Goal: Task Accomplishment & Management: Manage account settings

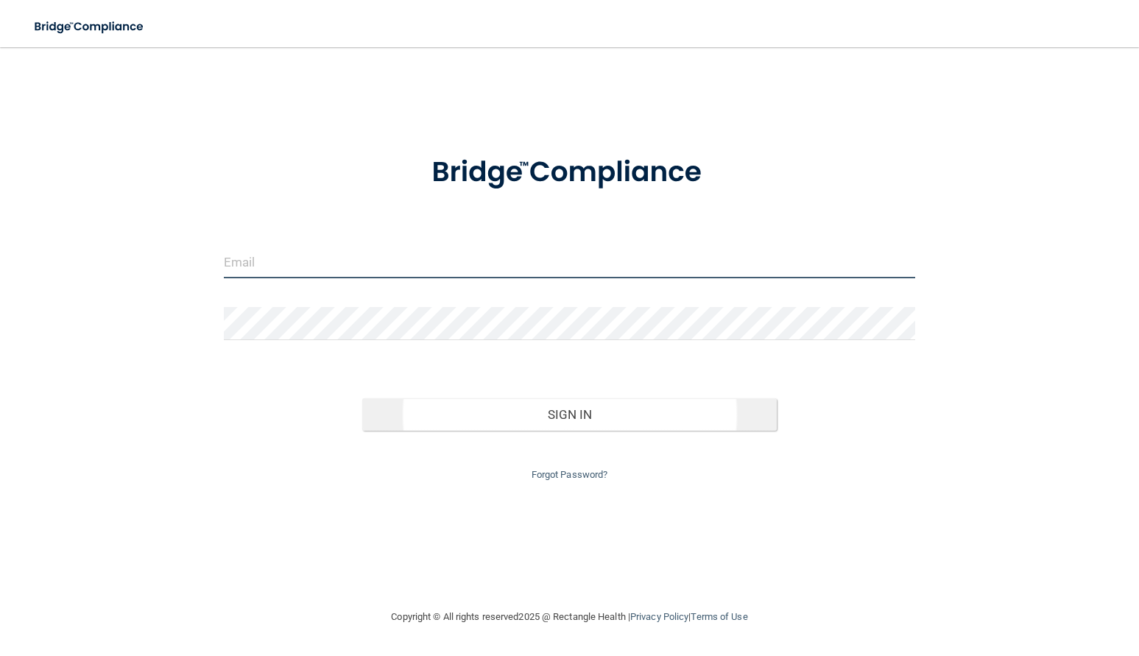
type input "[PERSON_NAME][EMAIL_ADDRESS][DOMAIN_NAME]"
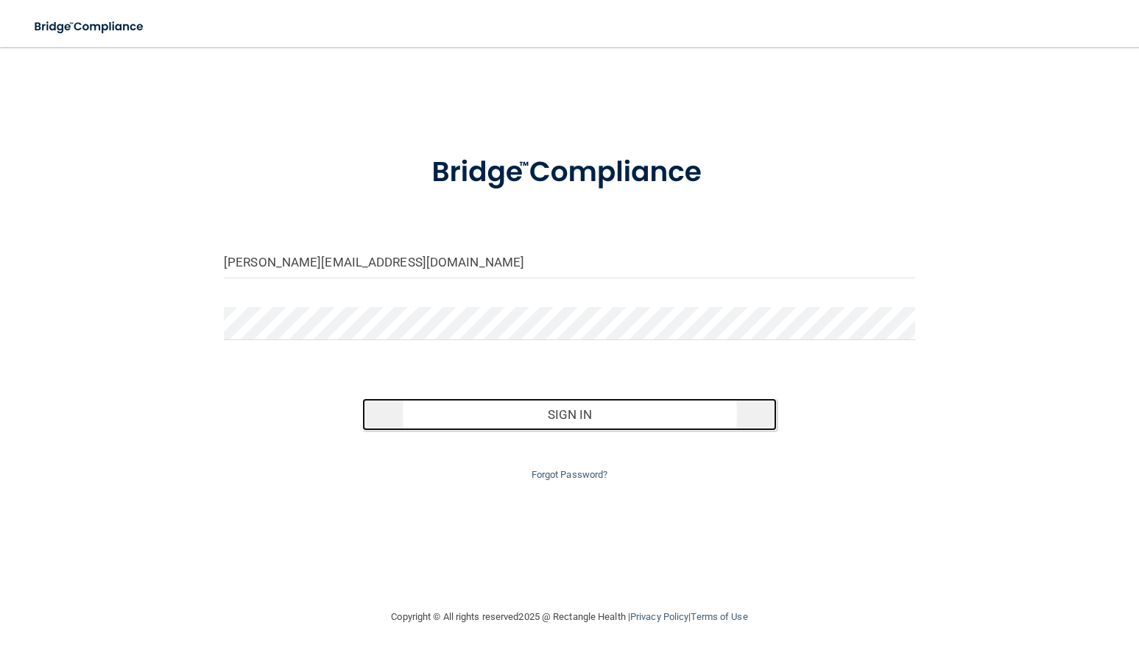
click at [426, 417] on button "Sign In" at bounding box center [569, 414] width 414 height 32
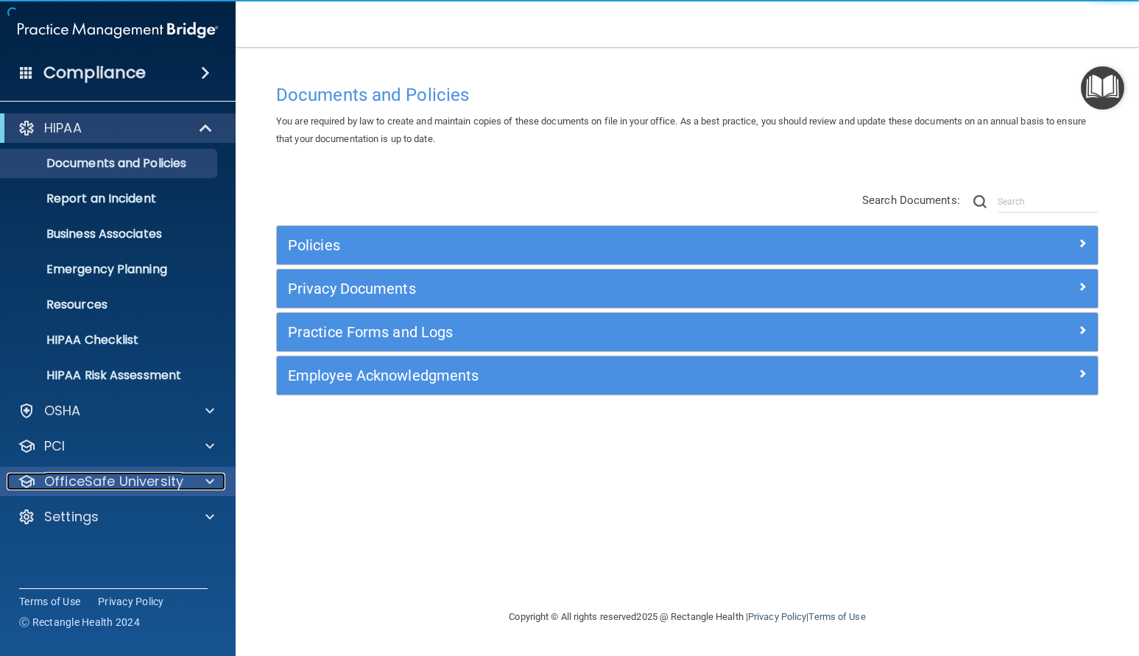
click at [88, 488] on p "OfficeSafe University" at bounding box center [113, 482] width 139 height 18
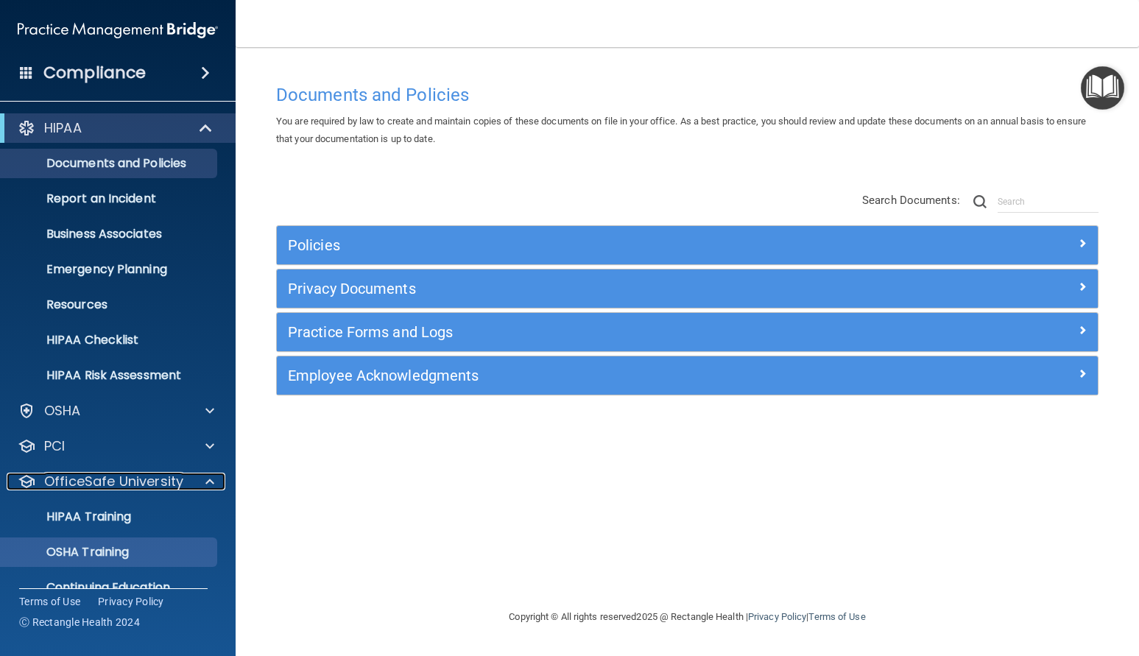
scroll to position [61, 0]
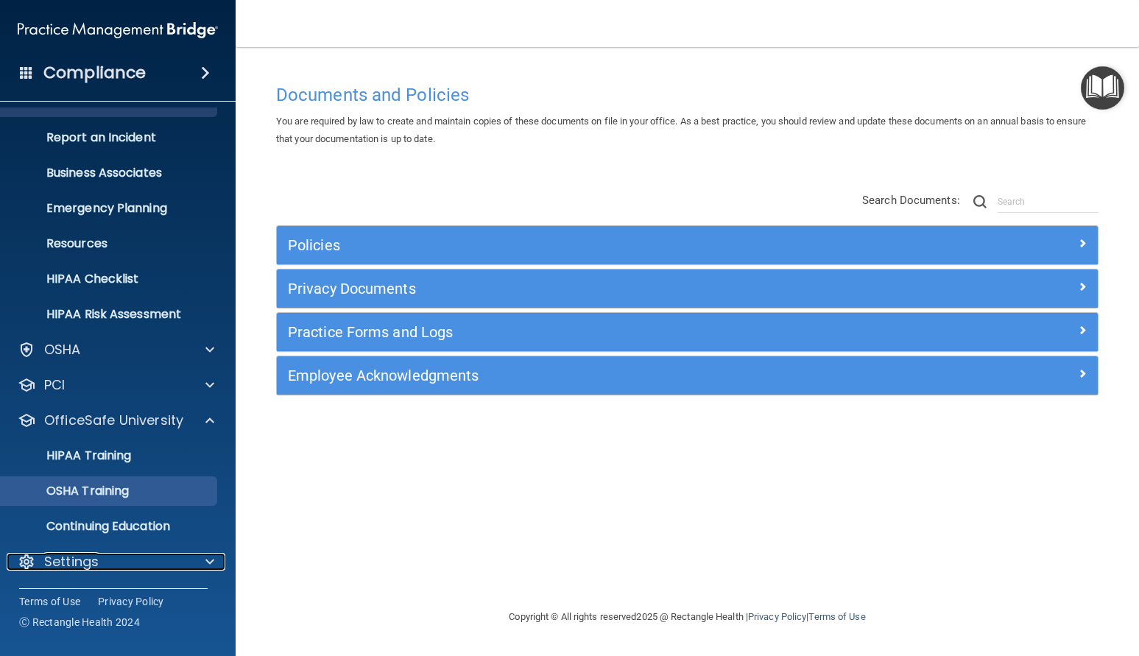
click at [118, 553] on div "Settings" at bounding box center [98, 562] width 183 height 18
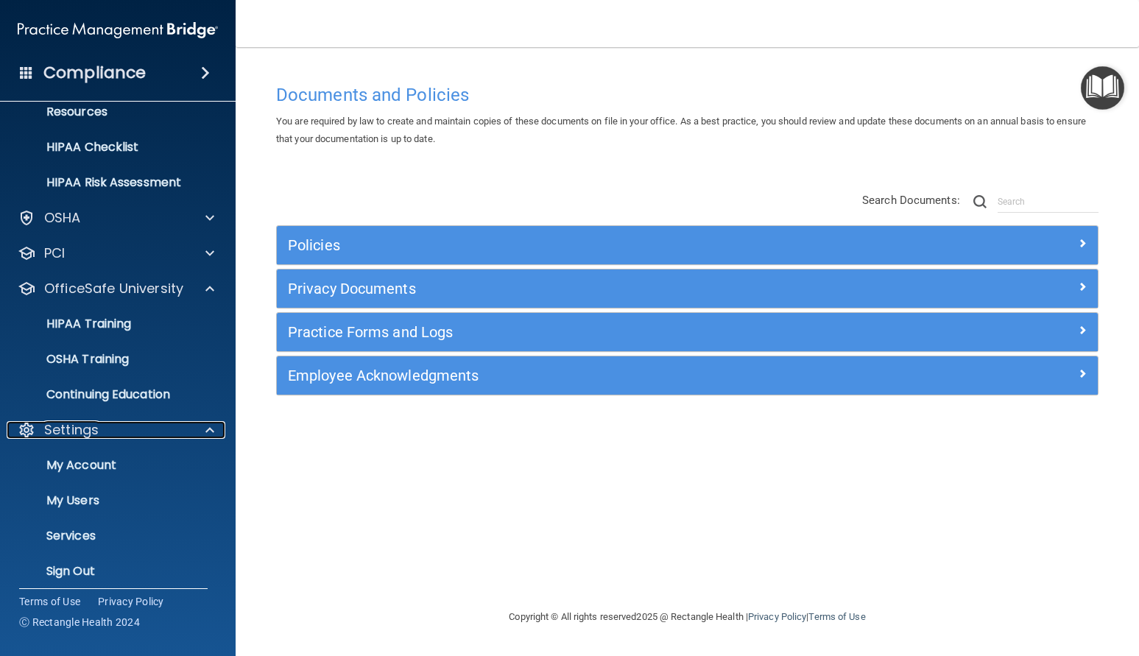
scroll to position [201, 0]
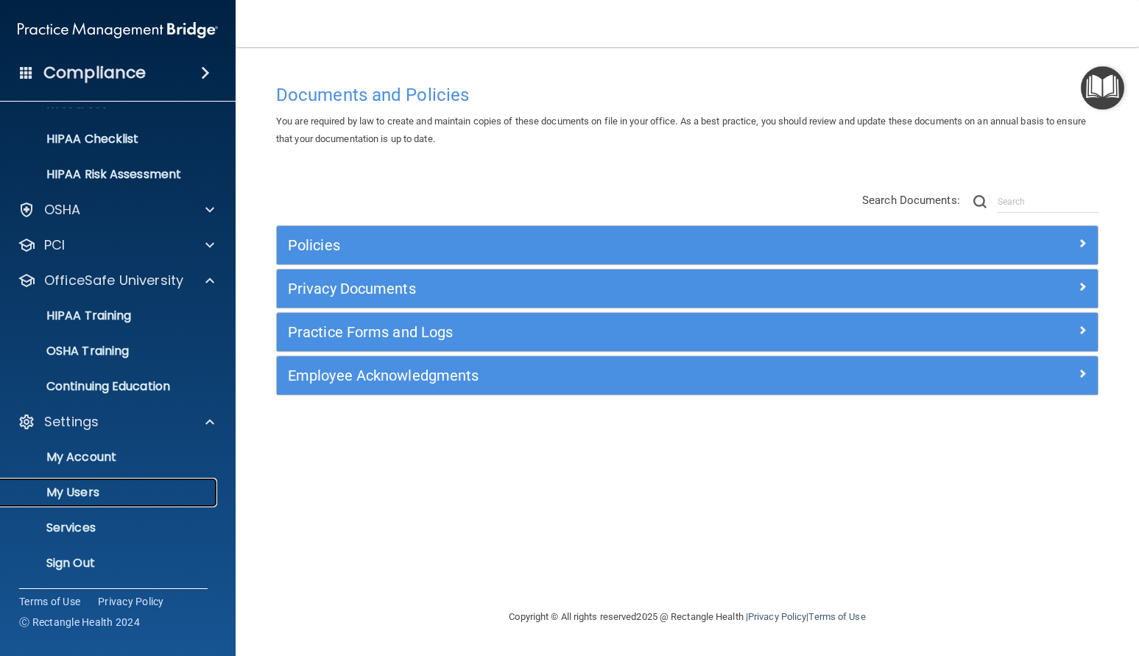
click at [86, 491] on p "My Users" at bounding box center [110, 492] width 201 height 15
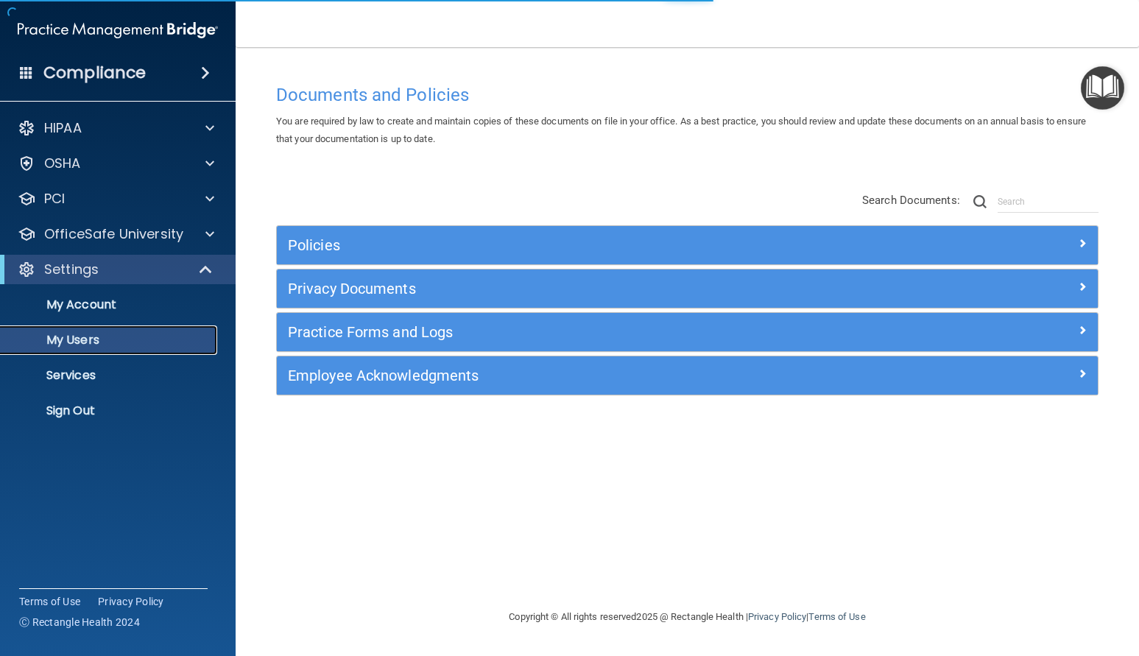
select select "20"
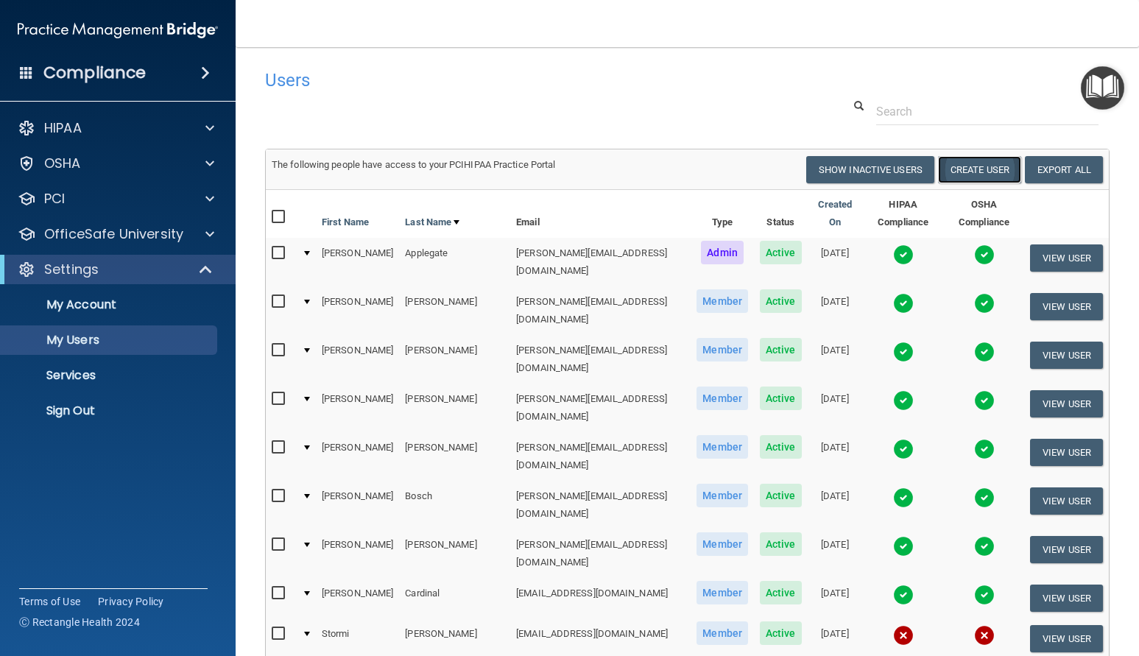
click at [983, 164] on button "Create User" at bounding box center [979, 169] width 83 height 27
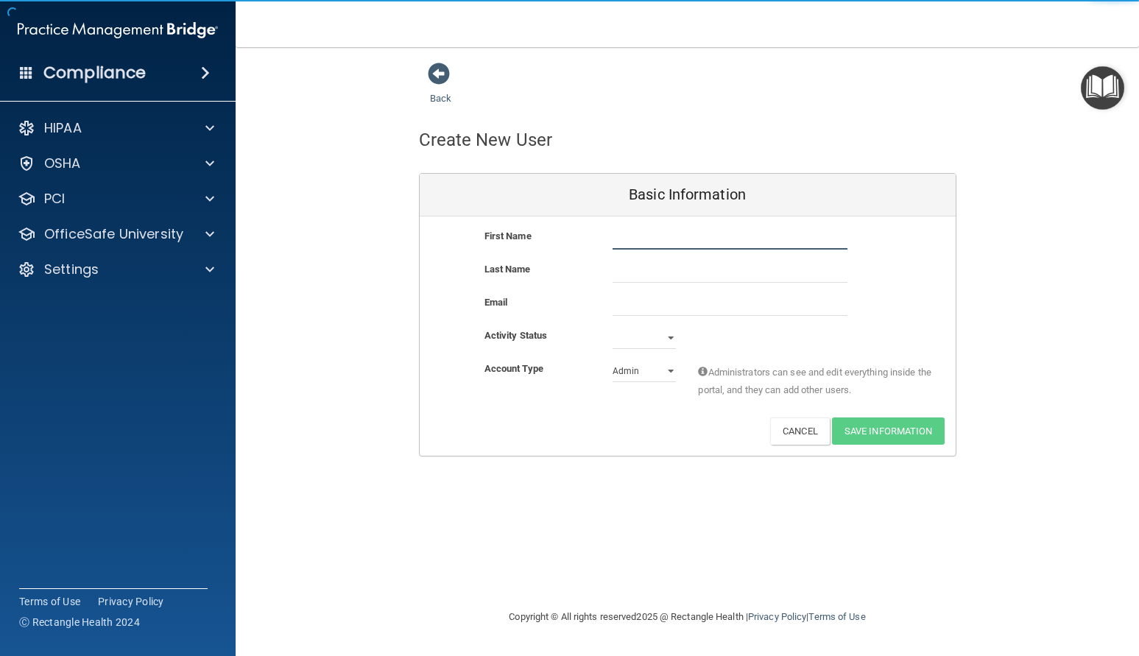
click at [643, 249] on div "First Name" at bounding box center [688, 243] width 536 height 33
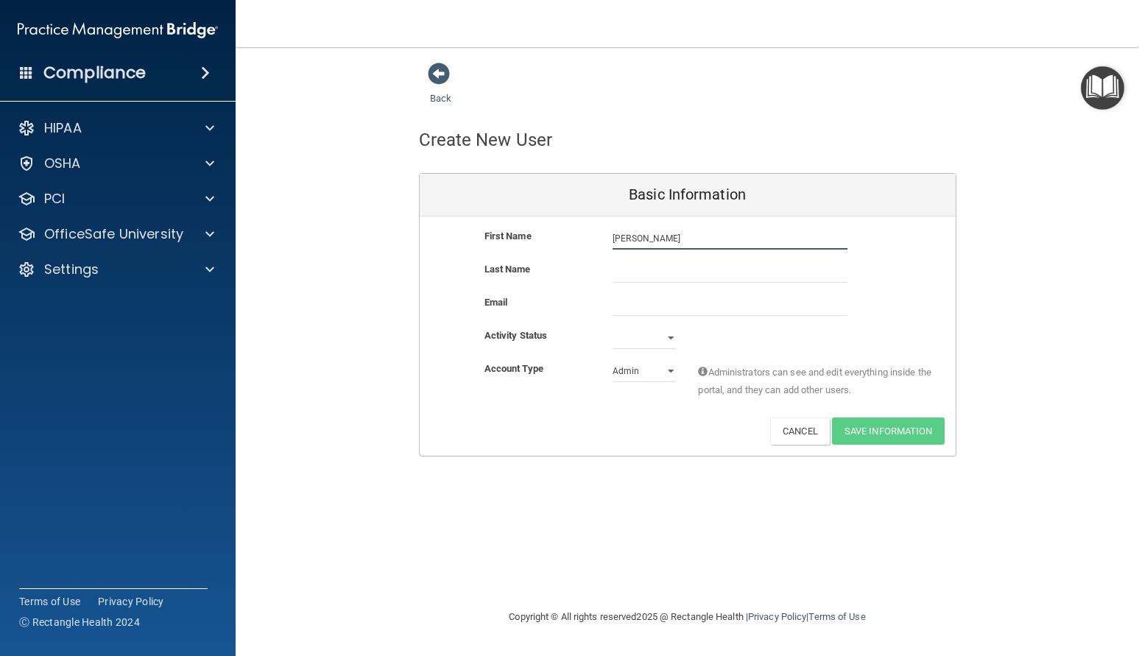
type input "[PERSON_NAME]"
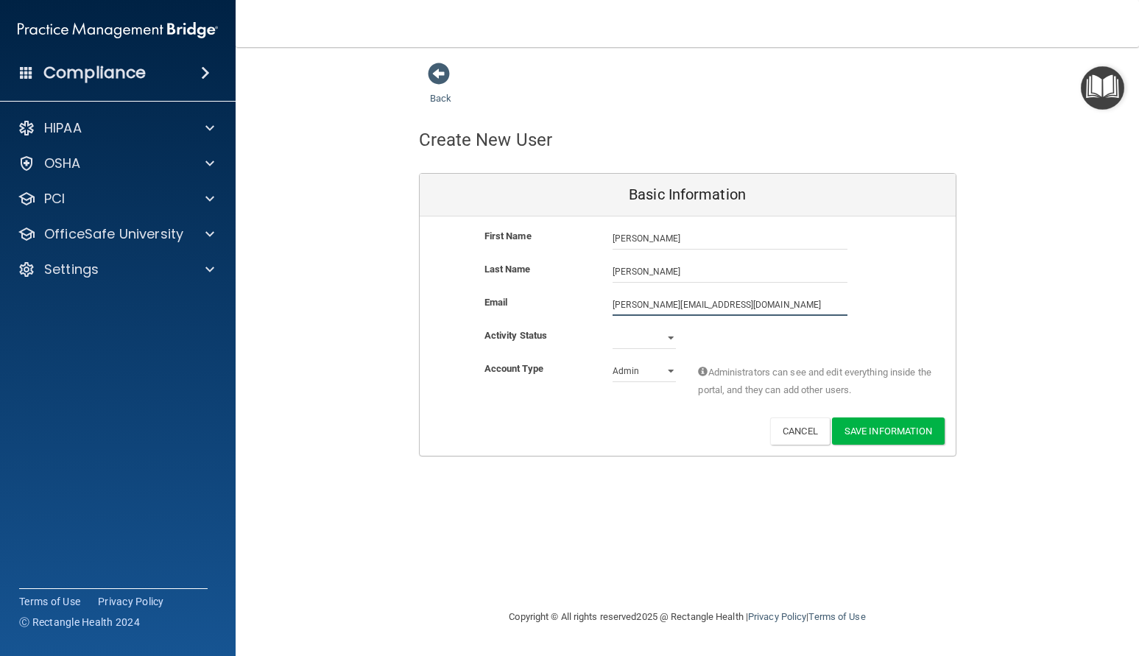
type input "[PERSON_NAME][EMAIL_ADDRESS][DOMAIN_NAME]"
click at [674, 335] on select "Active Inactive" at bounding box center [643, 338] width 63 height 22
select select "active"
click at [612, 327] on select "Active Inactive" at bounding box center [643, 338] width 63 height 22
click at [656, 371] on select "Admin Member" at bounding box center [643, 371] width 63 height 22
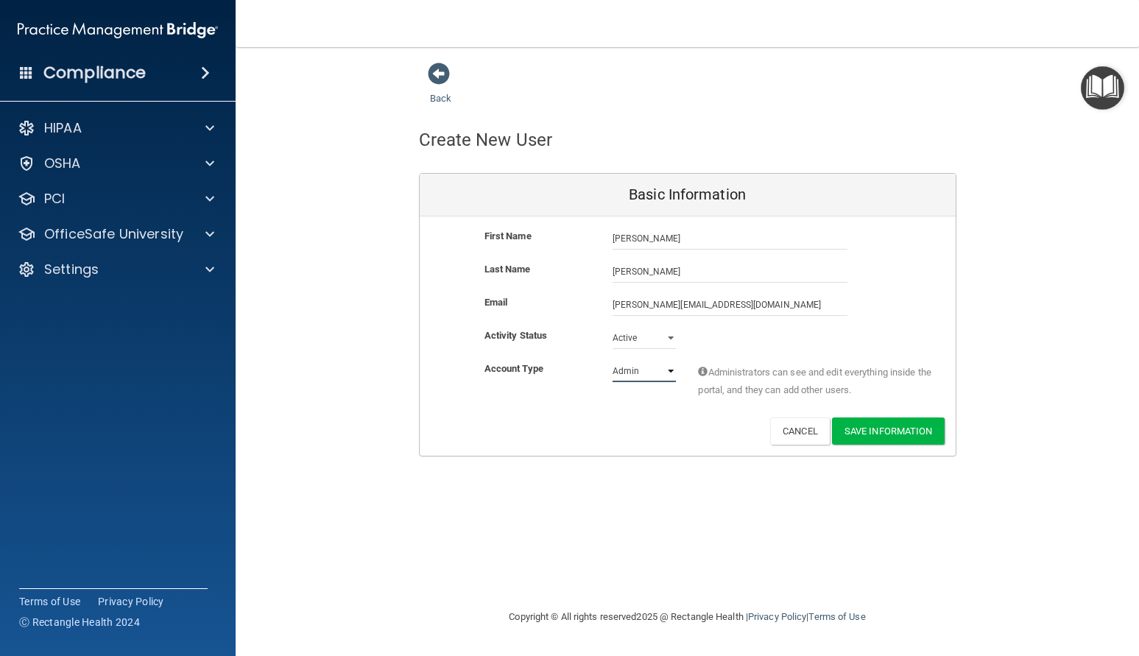
select select "practice_member"
click at [612, 360] on select "Admin Member" at bounding box center [643, 371] width 63 height 22
click at [888, 429] on button "Save Information" at bounding box center [888, 430] width 113 height 27
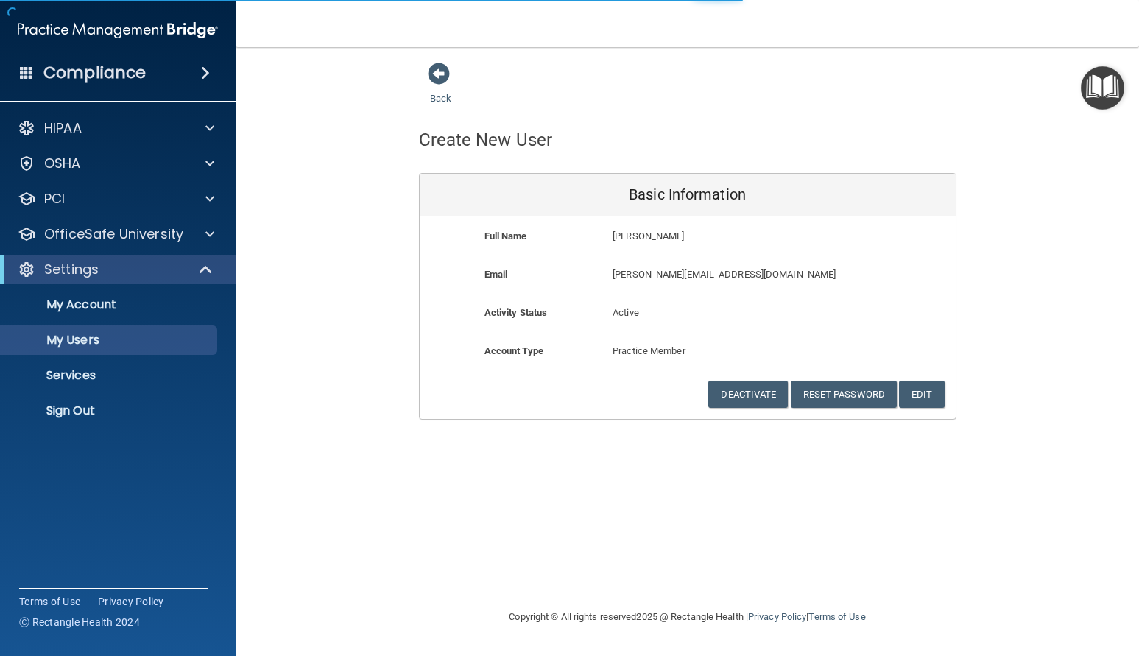
select select "20"
